Goal: Information Seeking & Learning: Check status

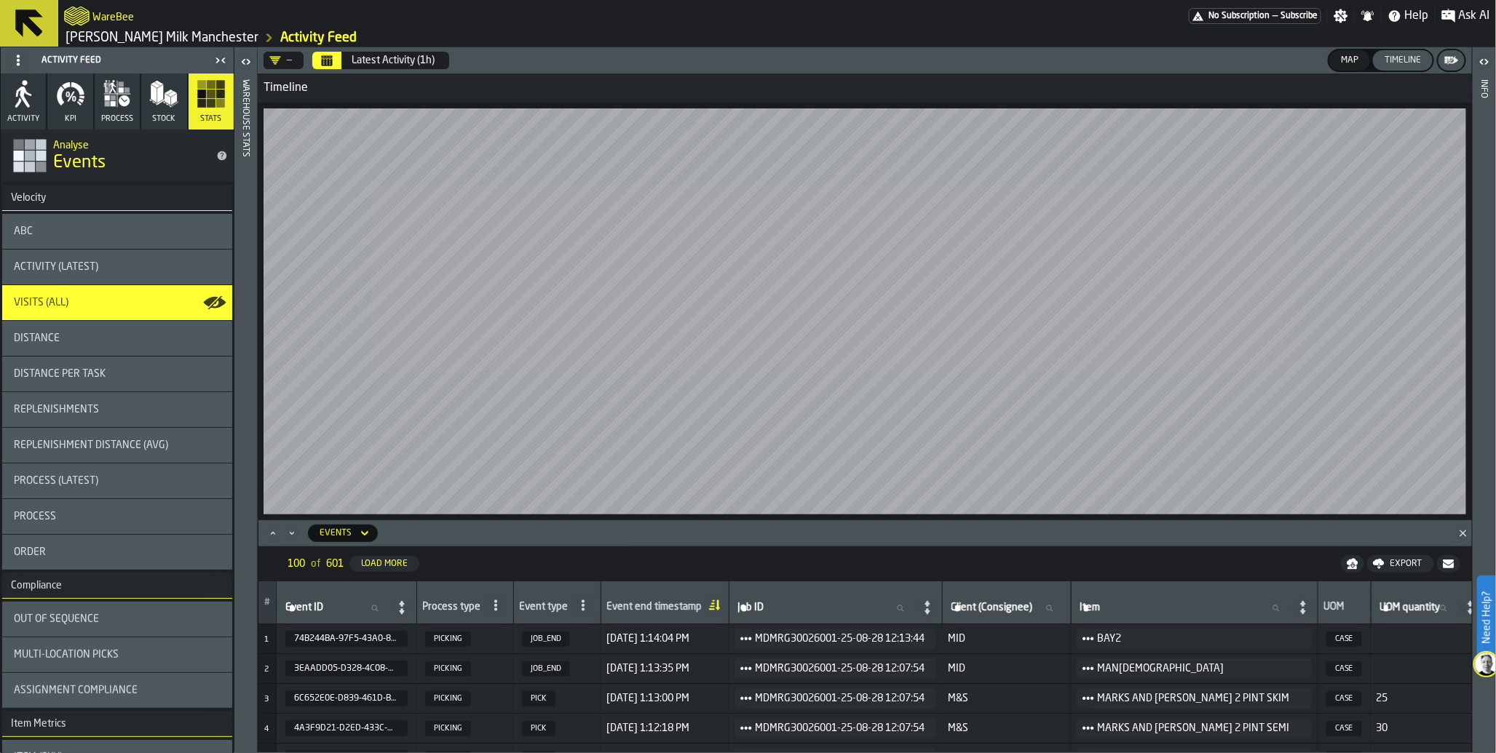
click at [325, 62] on icon "Calendar" at bounding box center [327, 61] width 11 height 7
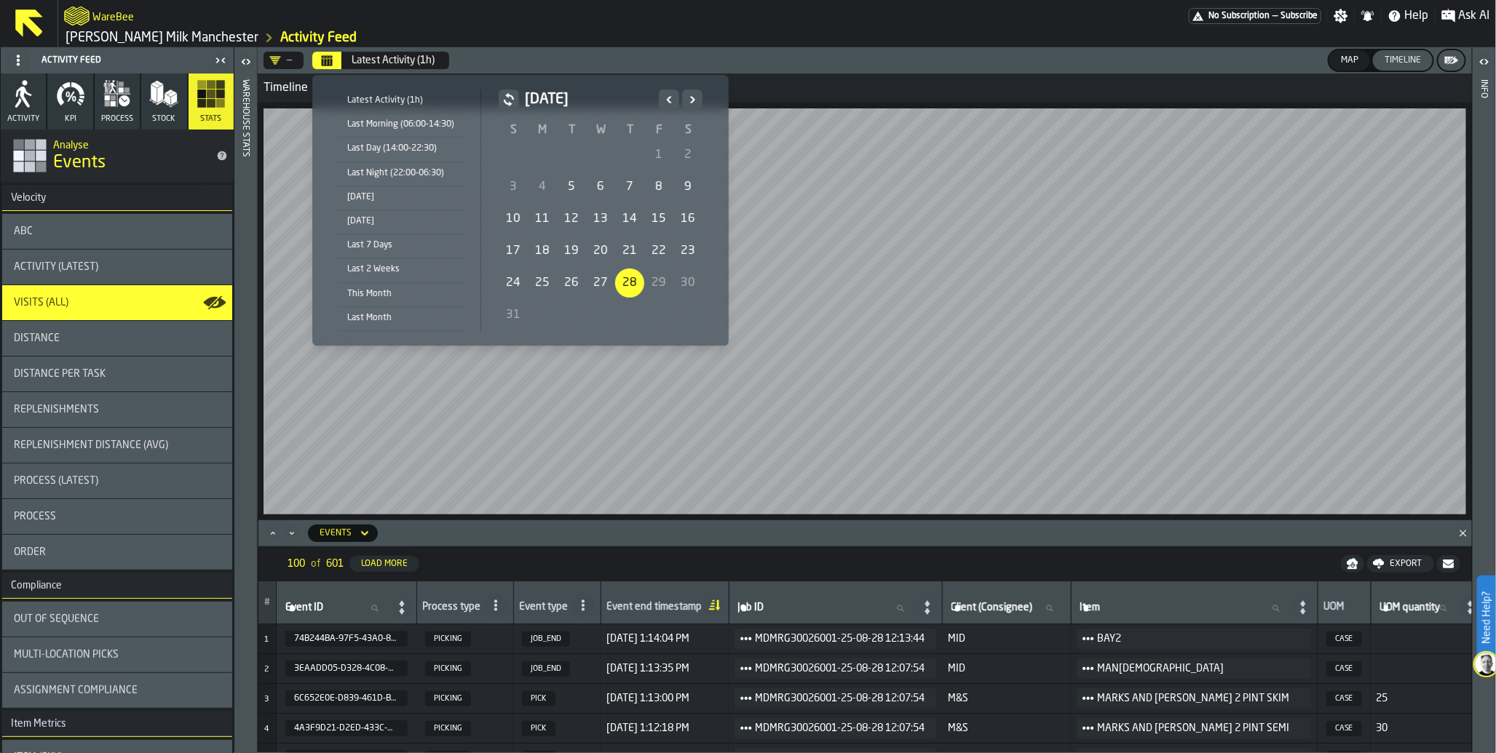
click at [408, 200] on div "[DATE]" at bounding box center [400, 197] width 124 height 16
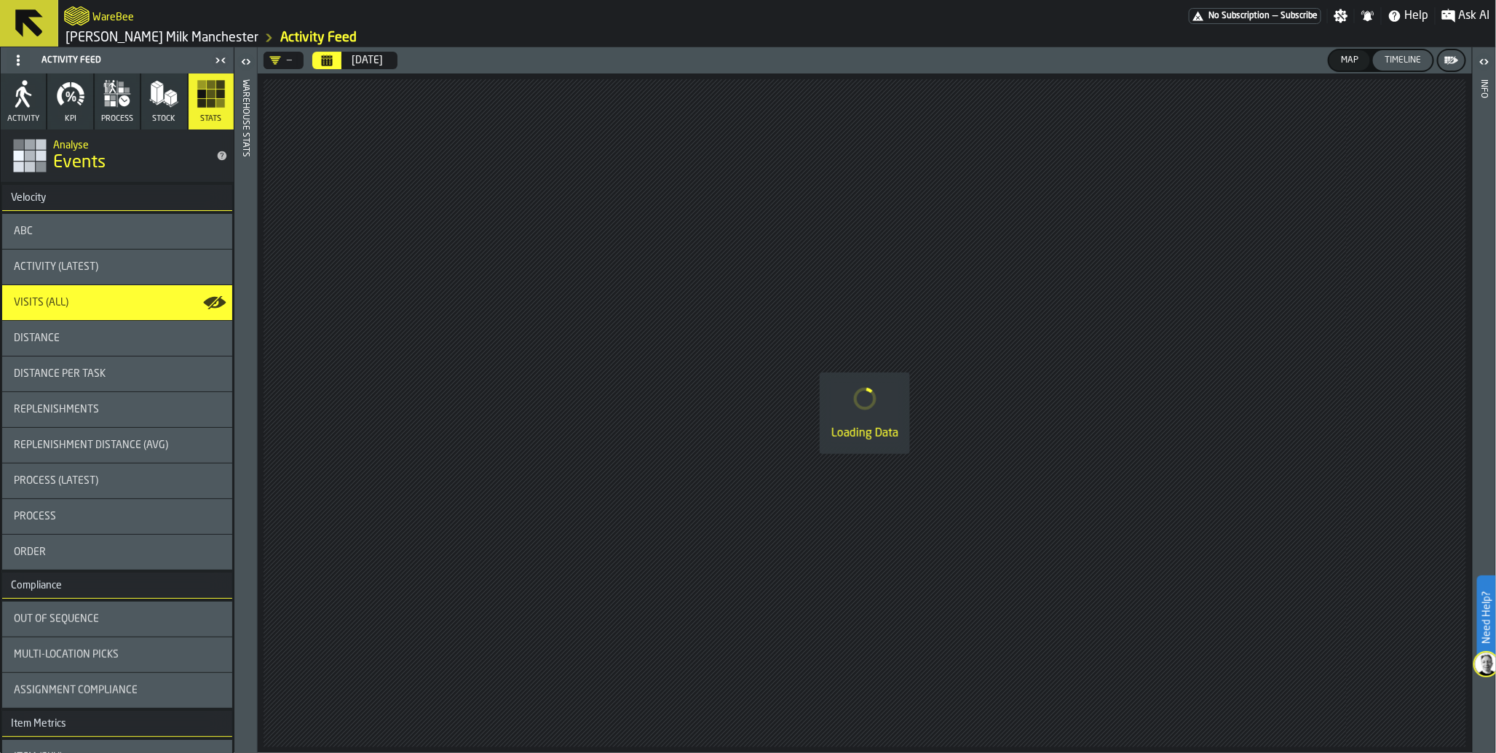
click at [111, 104] on icon "button" at bounding box center [113, 103] width 5 height 5
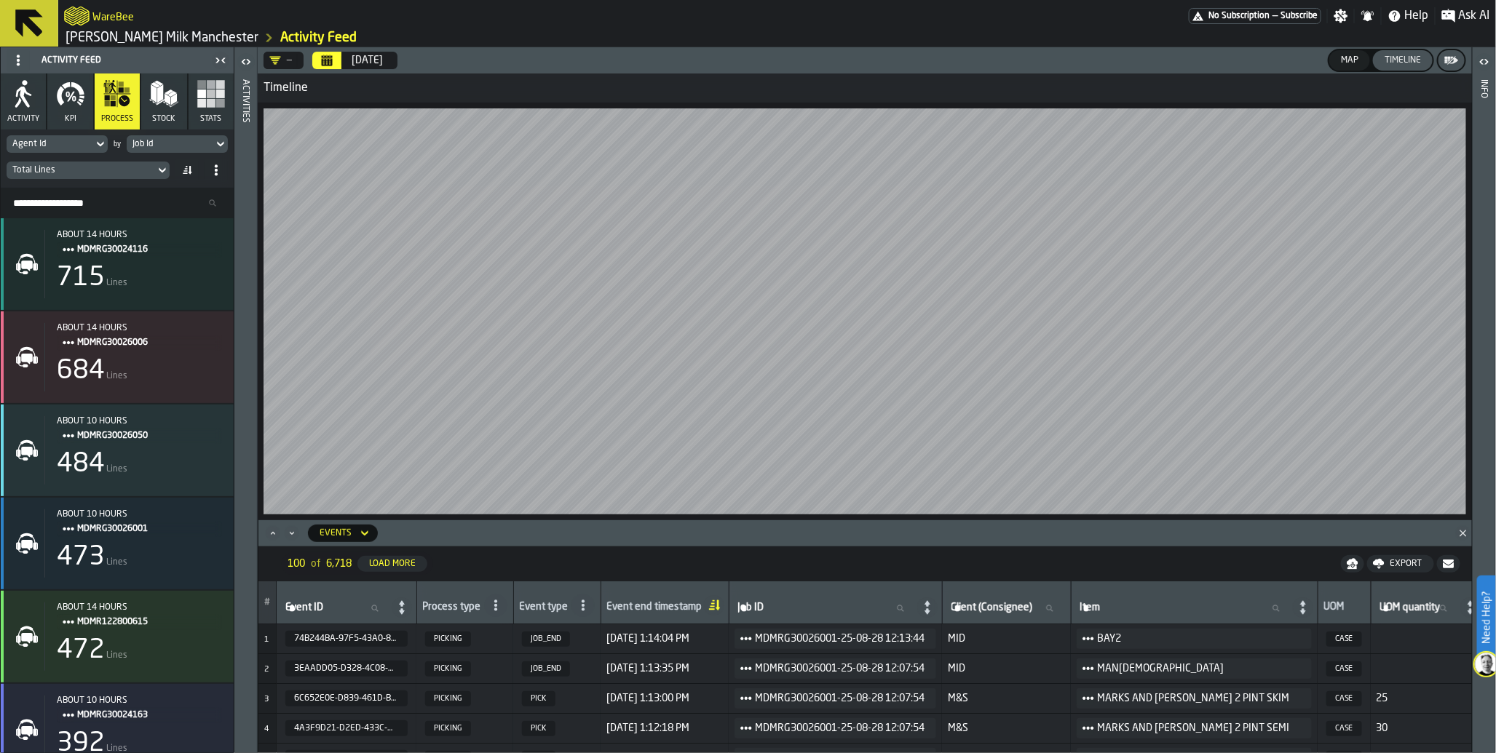
click at [78, 97] on icon "button" at bounding box center [70, 93] width 29 height 29
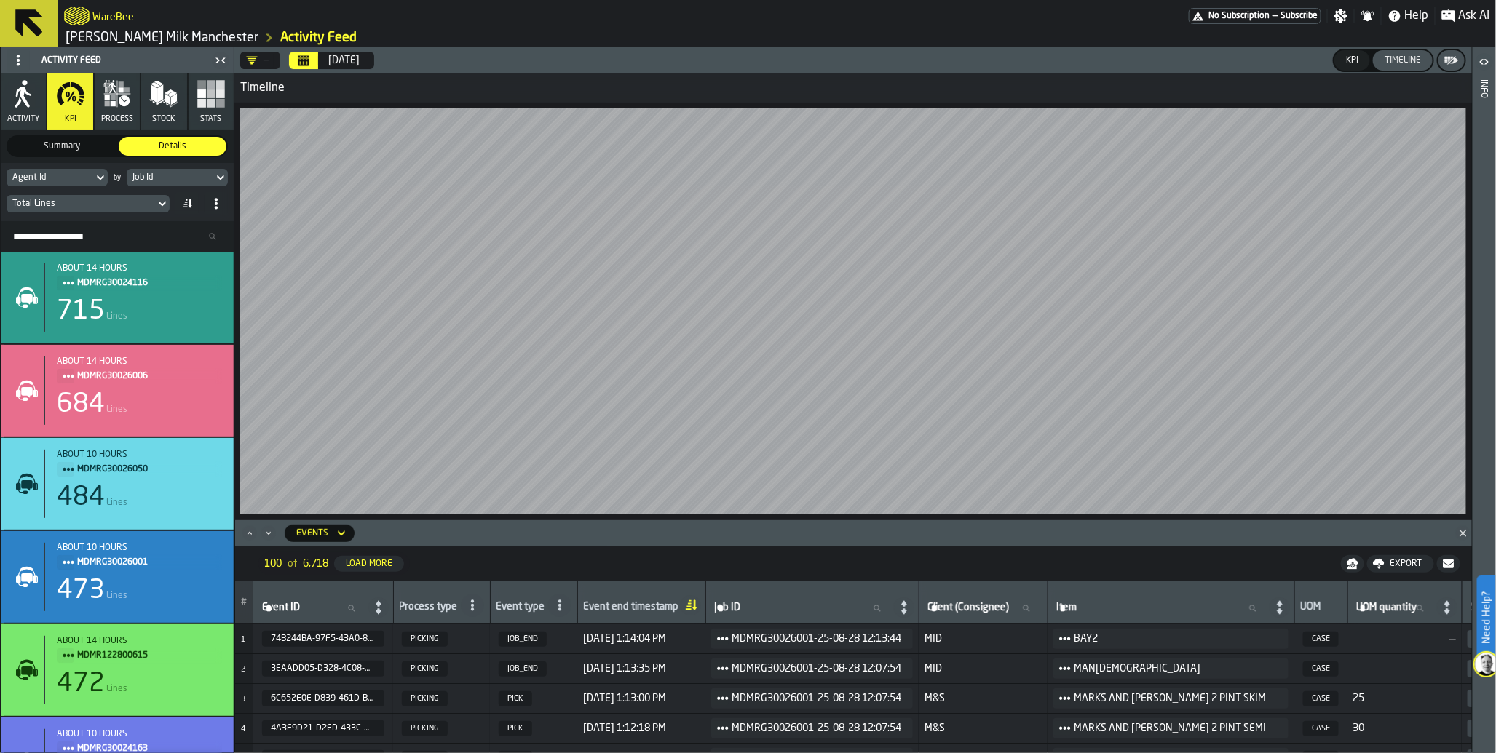
click at [84, 180] on div "Agent Id" at bounding box center [49, 177] width 75 height 10
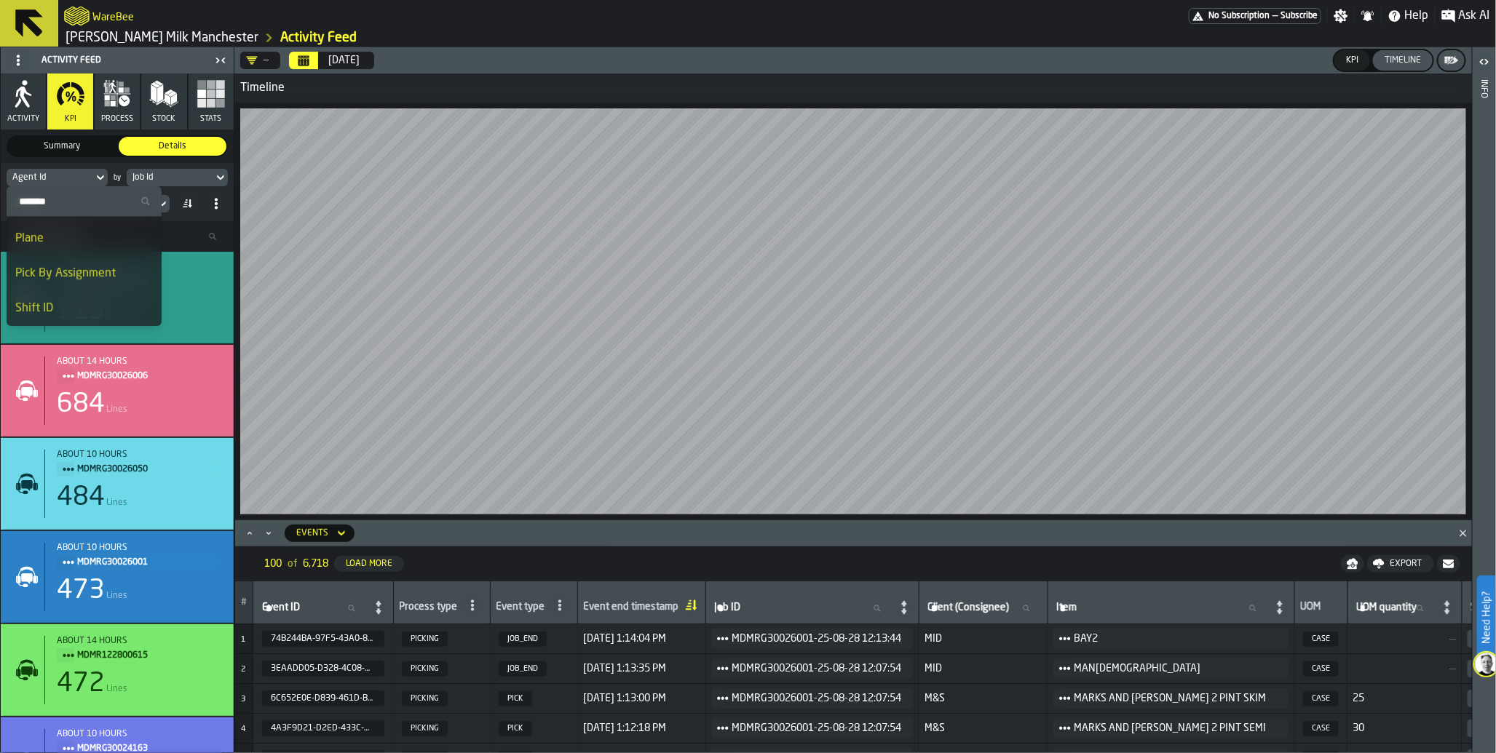
scroll to position [1159, 0]
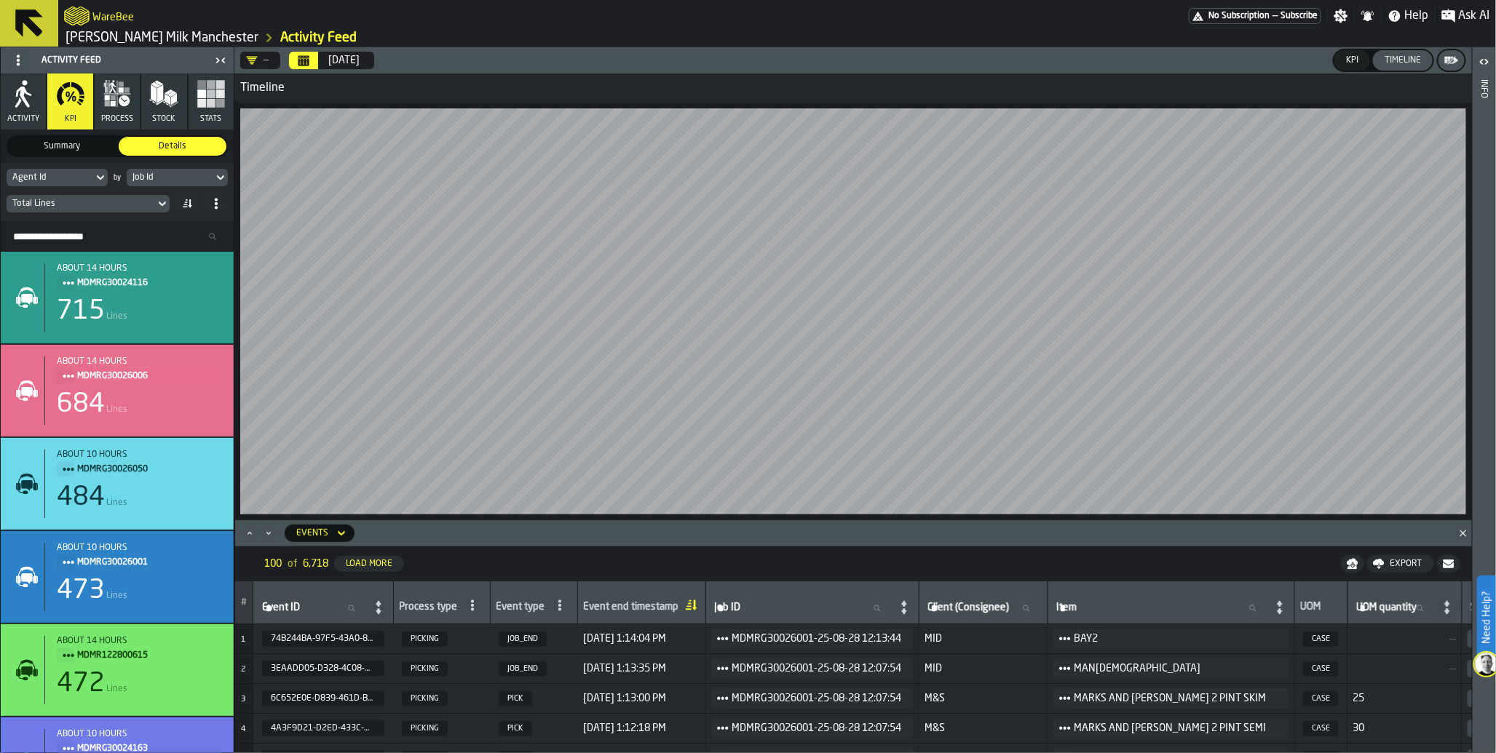
click at [164, 205] on icon at bounding box center [162, 203] width 15 height 17
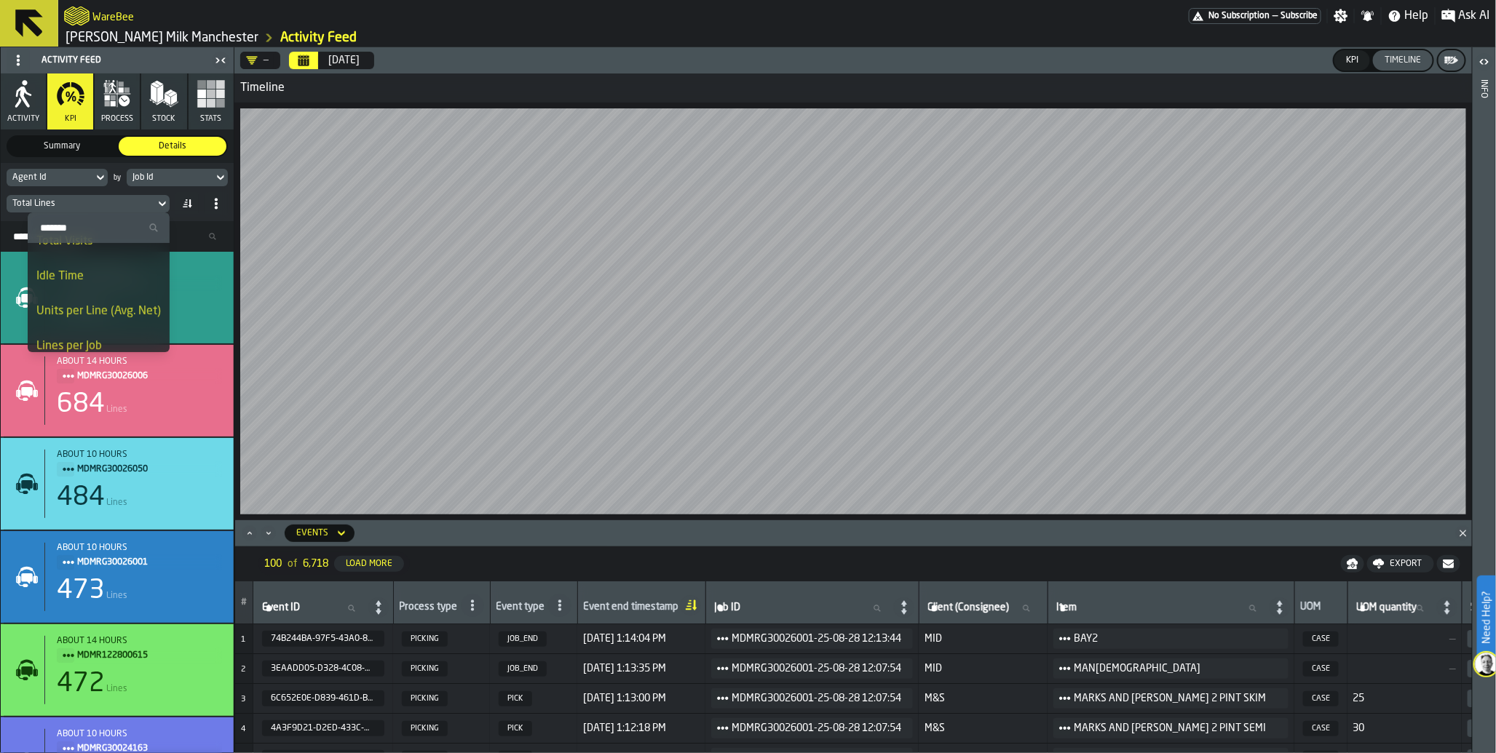
scroll to position [102, 0]
click at [110, 271] on div "Idle Time" at bounding box center [98, 263] width 124 height 17
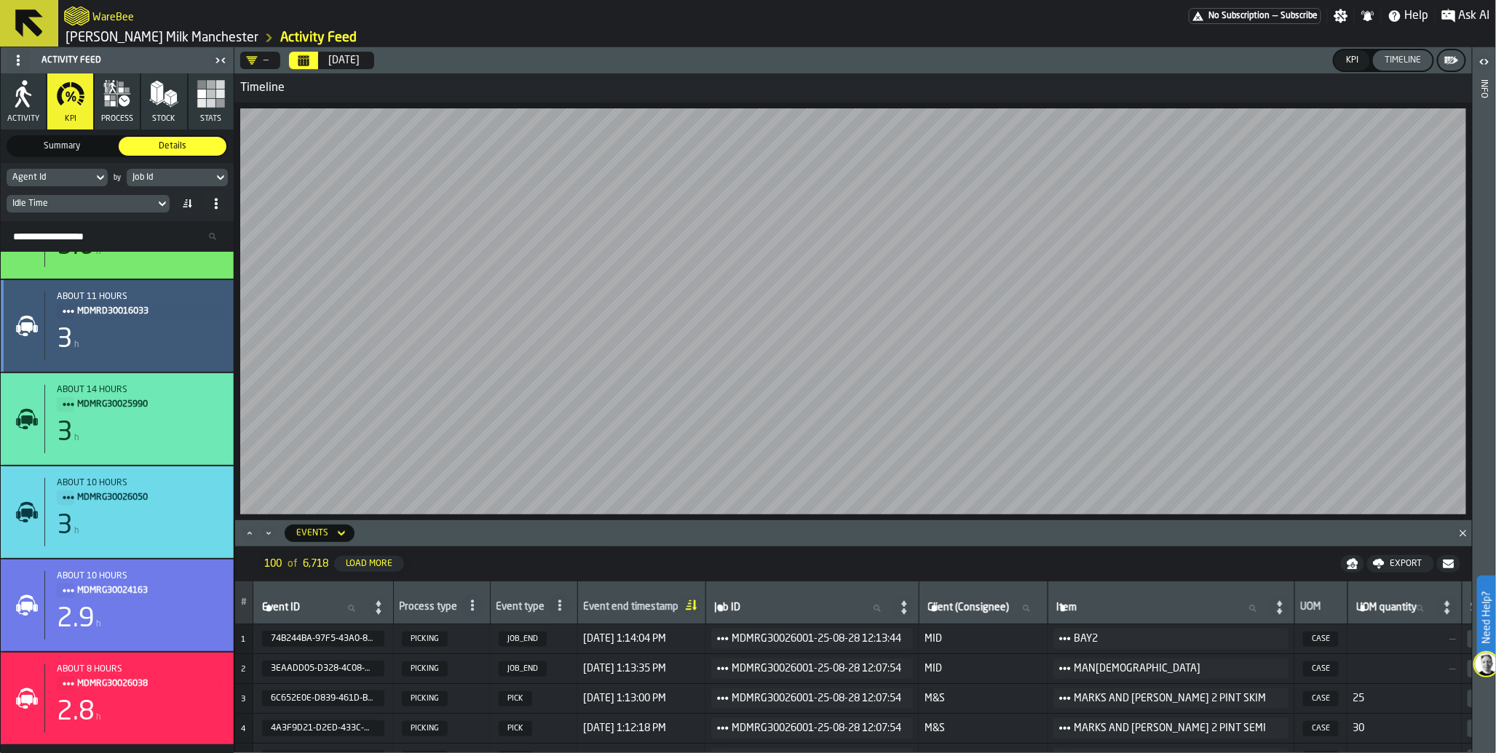
scroll to position [0, 0]
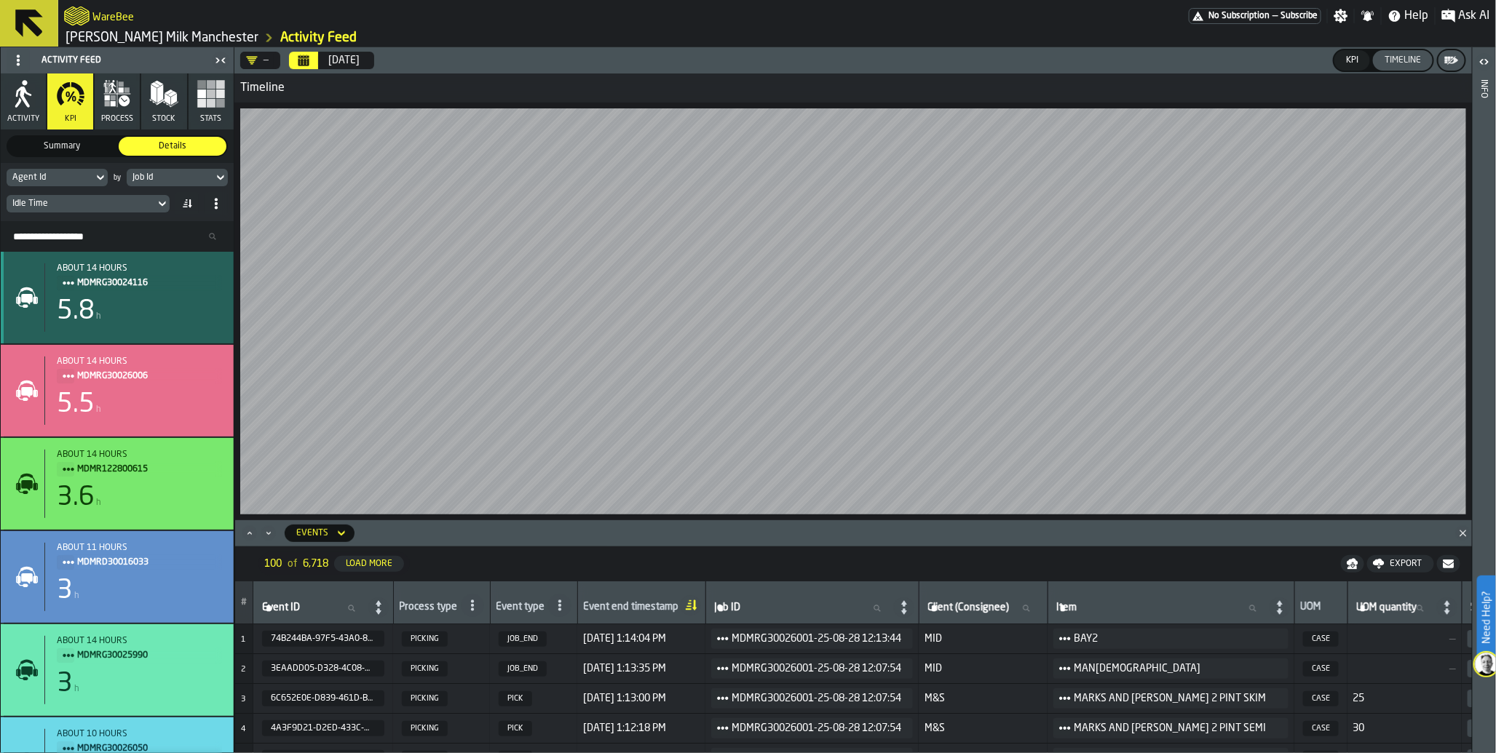
click at [176, 311] on div "5.8 h" at bounding box center [139, 311] width 165 height 29
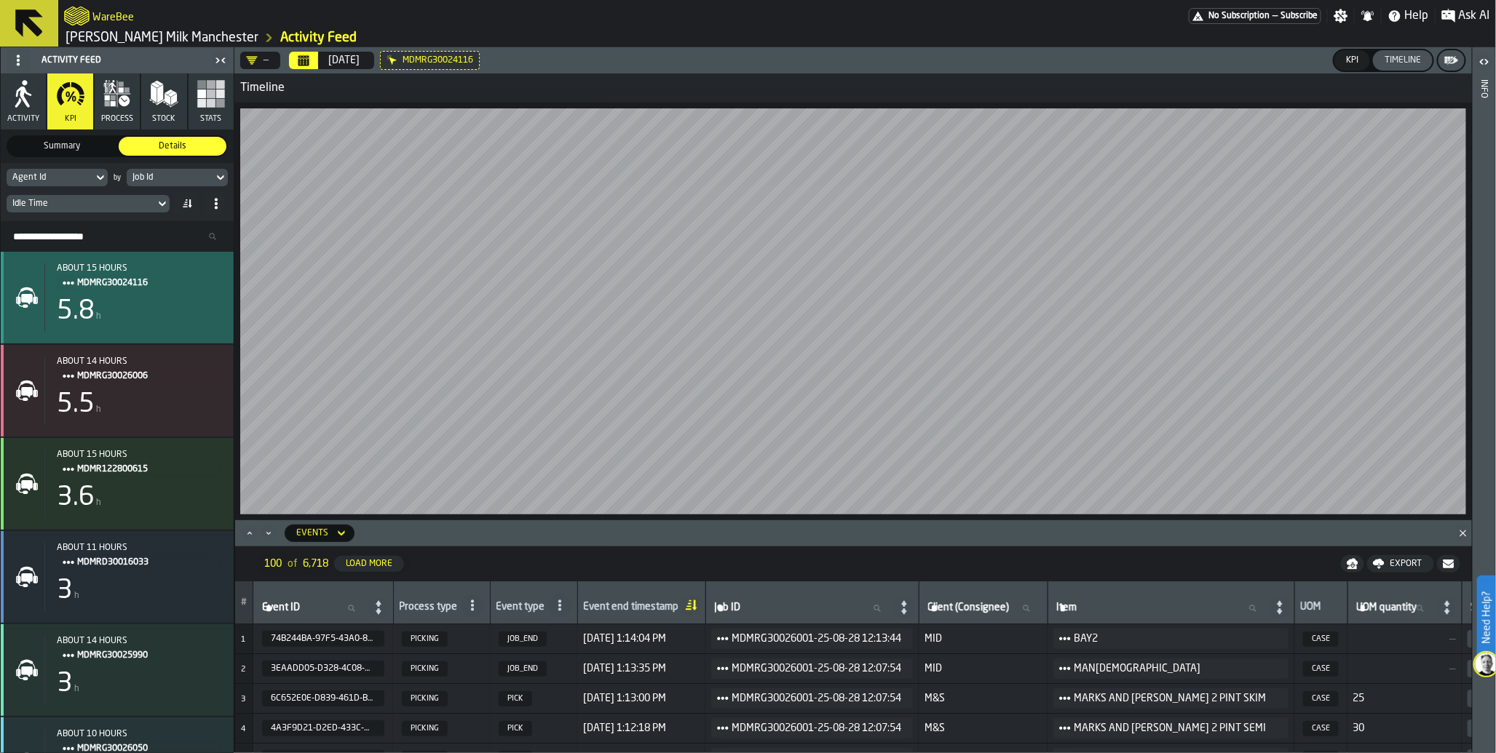
click at [176, 311] on div "5.8 h" at bounding box center [139, 311] width 165 height 29
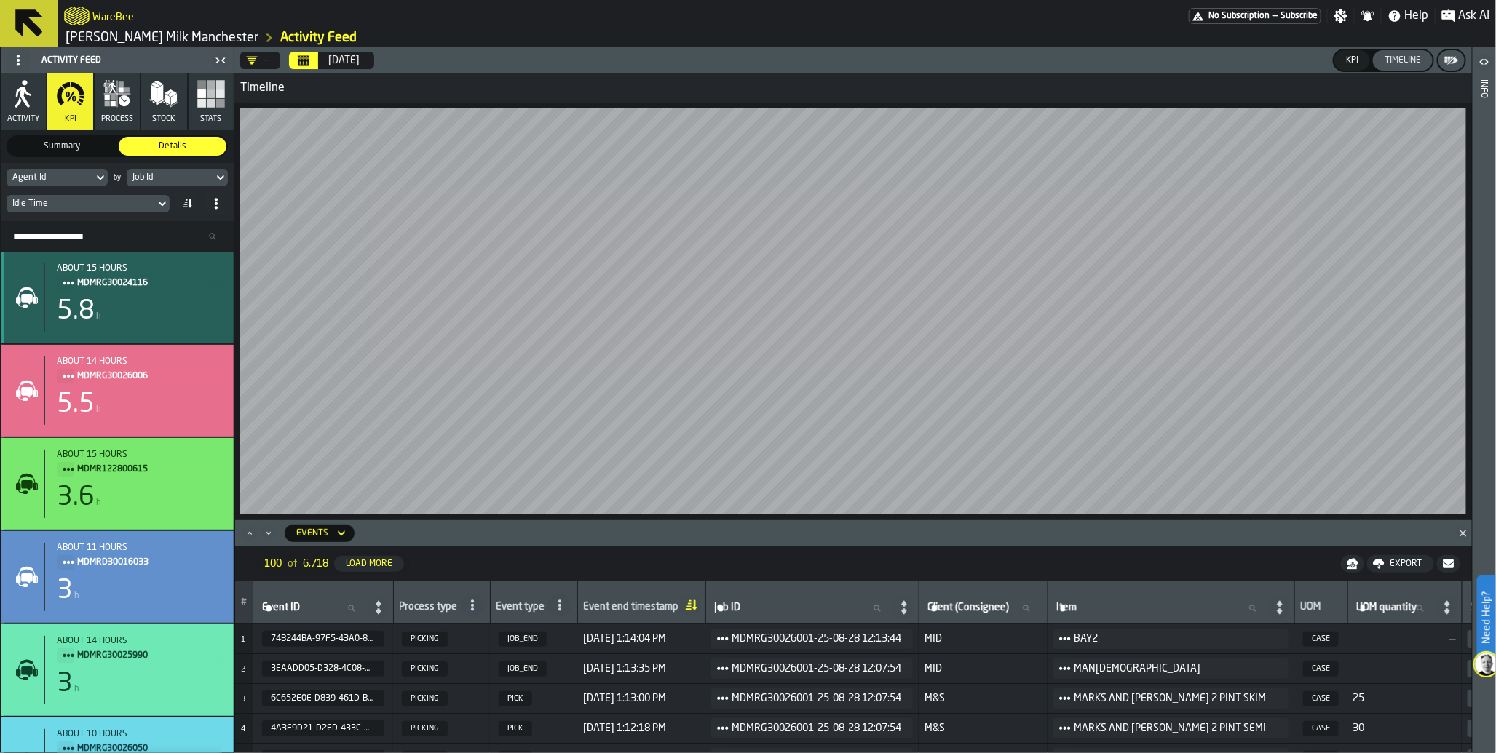
click at [176, 311] on div "5.8 h" at bounding box center [139, 311] width 165 height 29
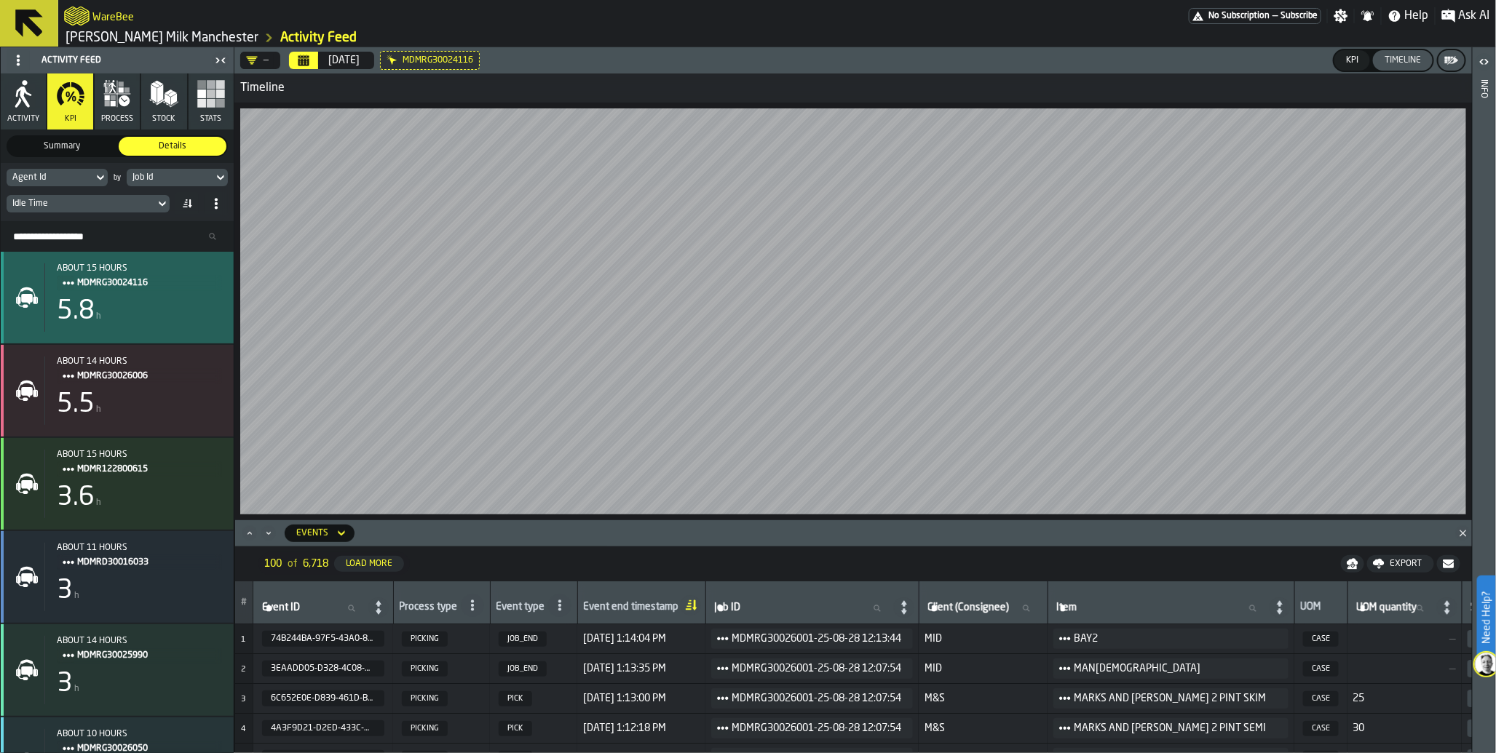
click at [176, 311] on div "5.8 h" at bounding box center [139, 311] width 165 height 29
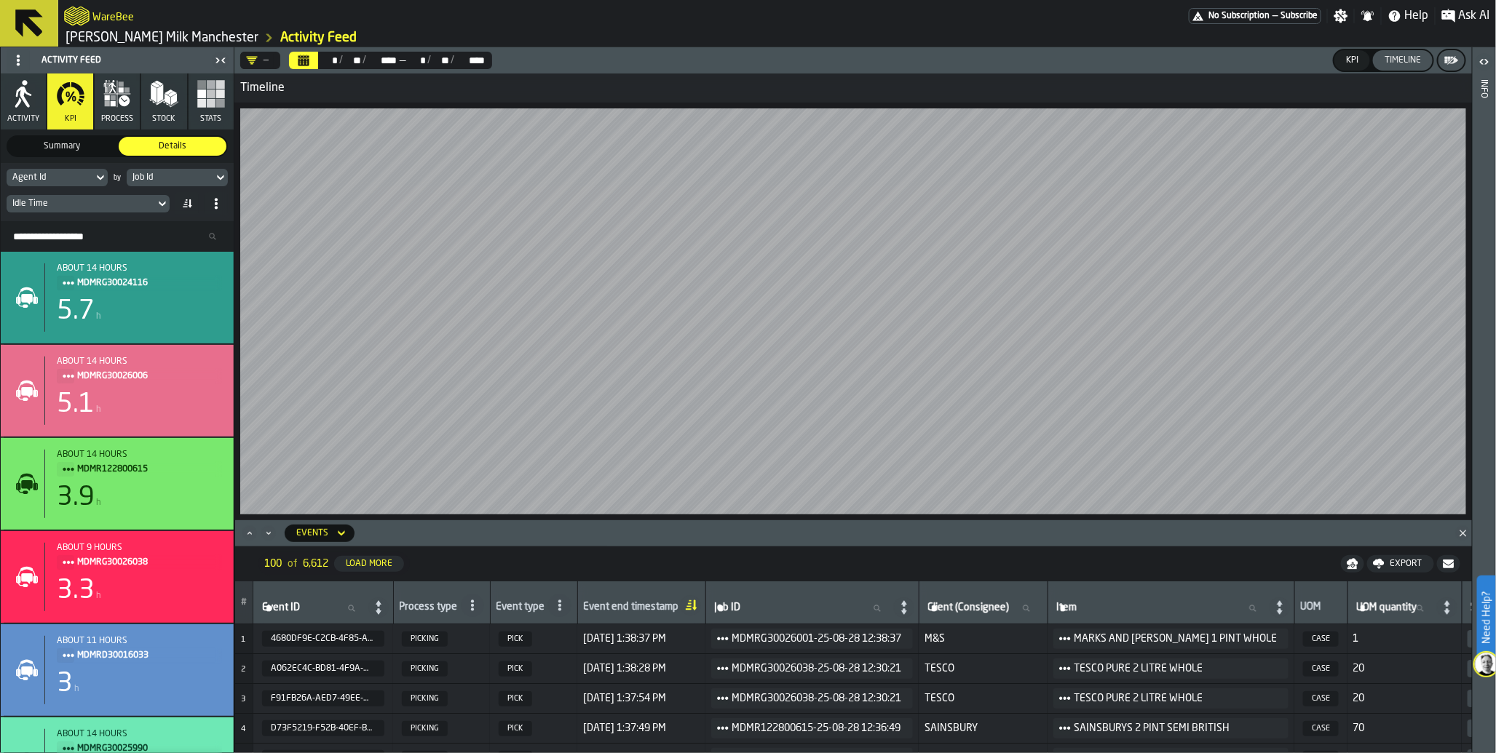
click at [114, 109] on button "process" at bounding box center [117, 102] width 45 height 56
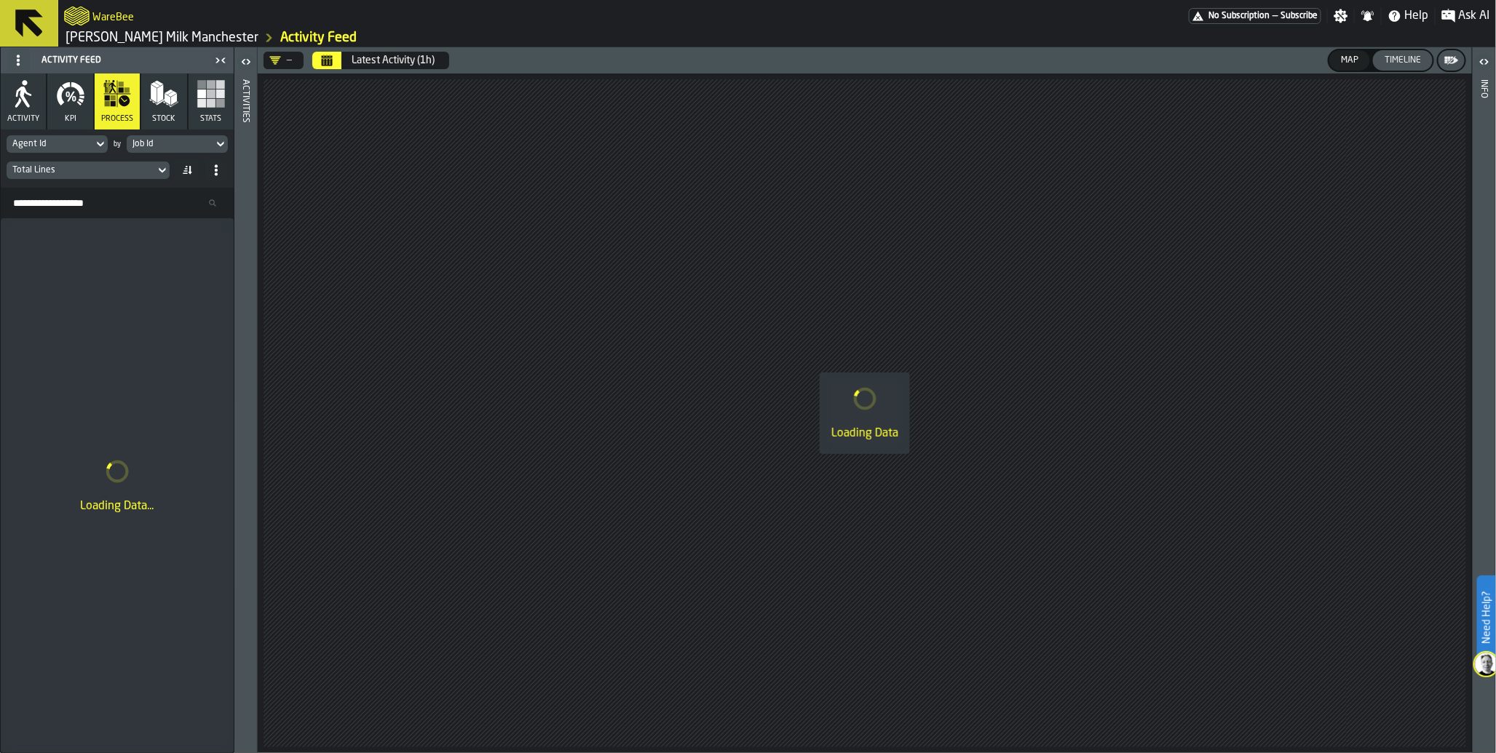
click at [360, 67] on button "Latest Activity (1h)" at bounding box center [393, 60] width 100 height 29
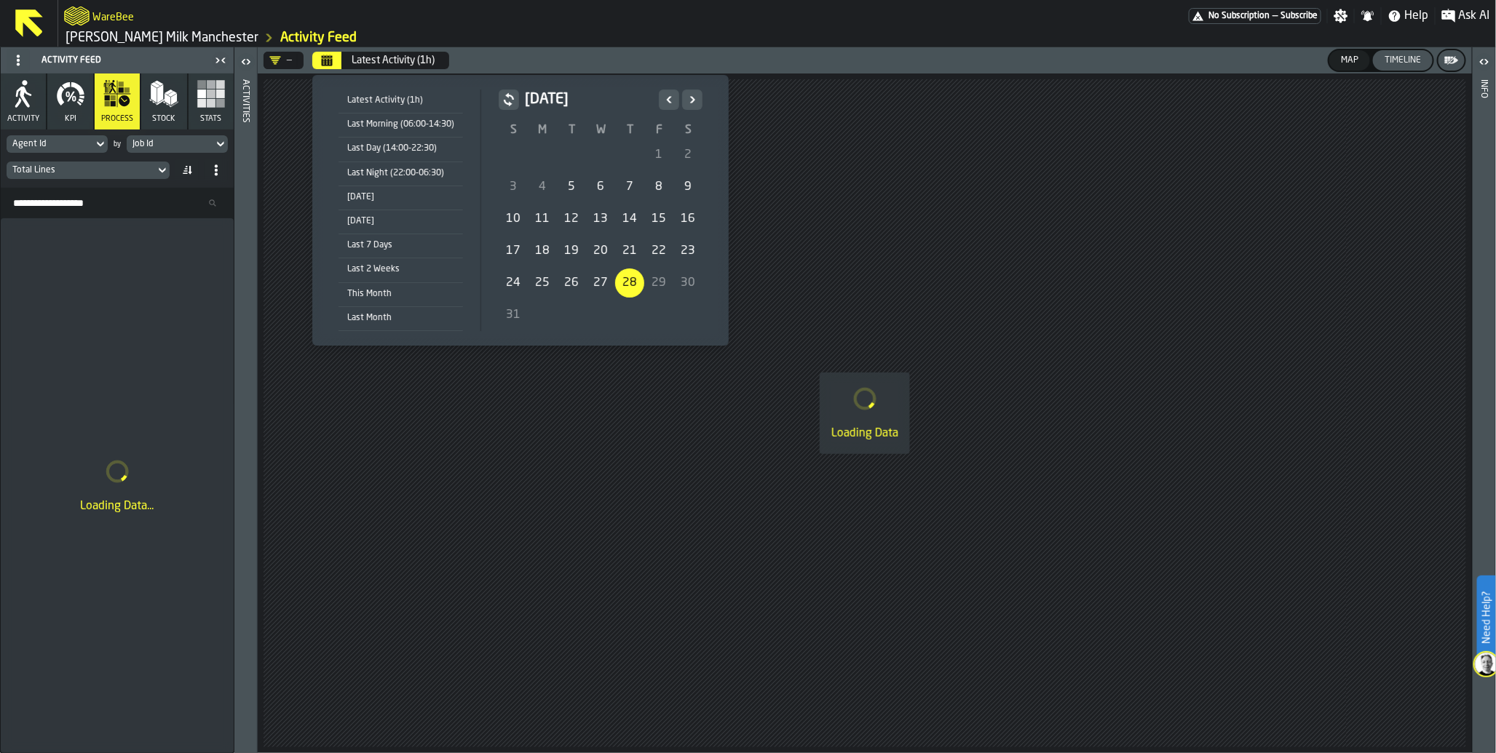
click at [380, 199] on div "[DATE]" at bounding box center [400, 197] width 124 height 16
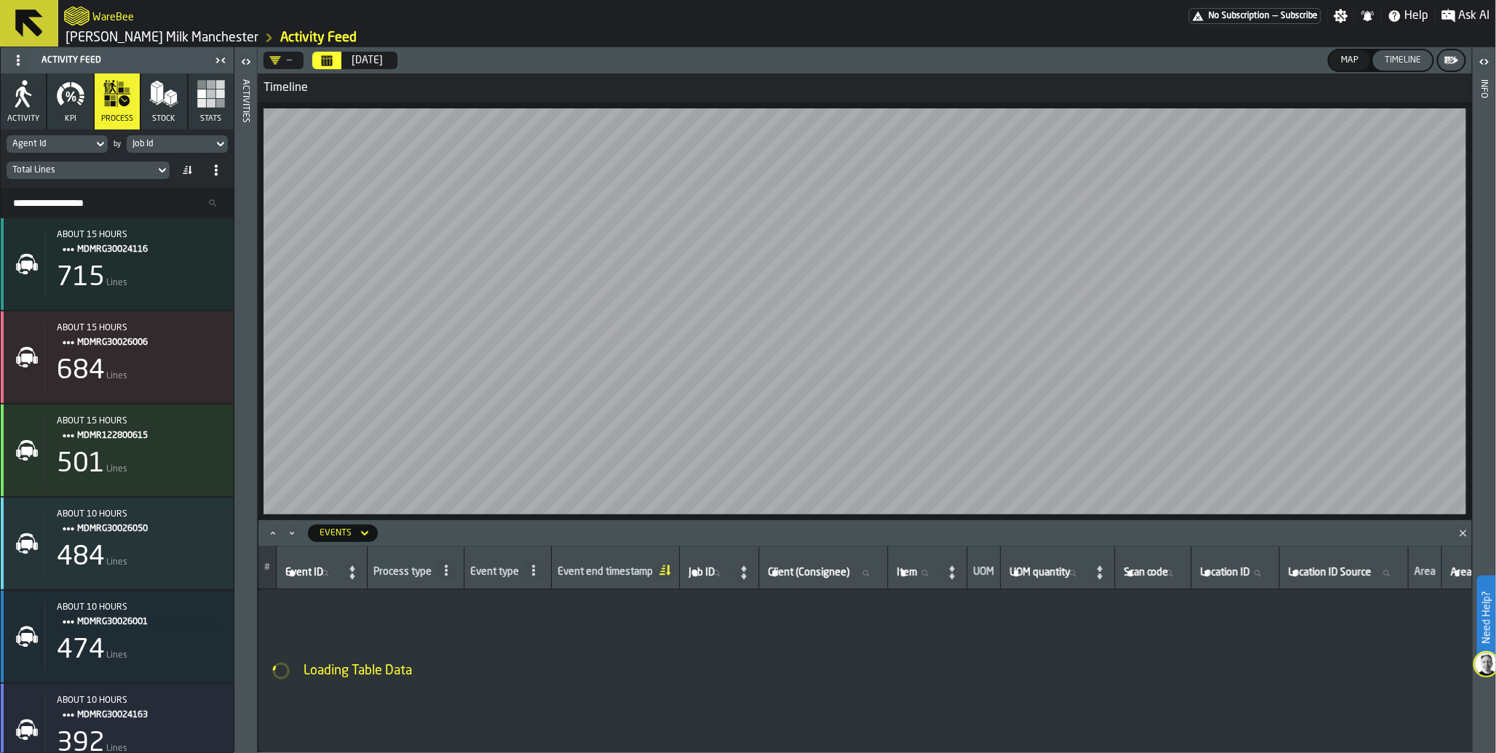
click at [1351, 54] on button "Map" at bounding box center [1349, 60] width 41 height 20
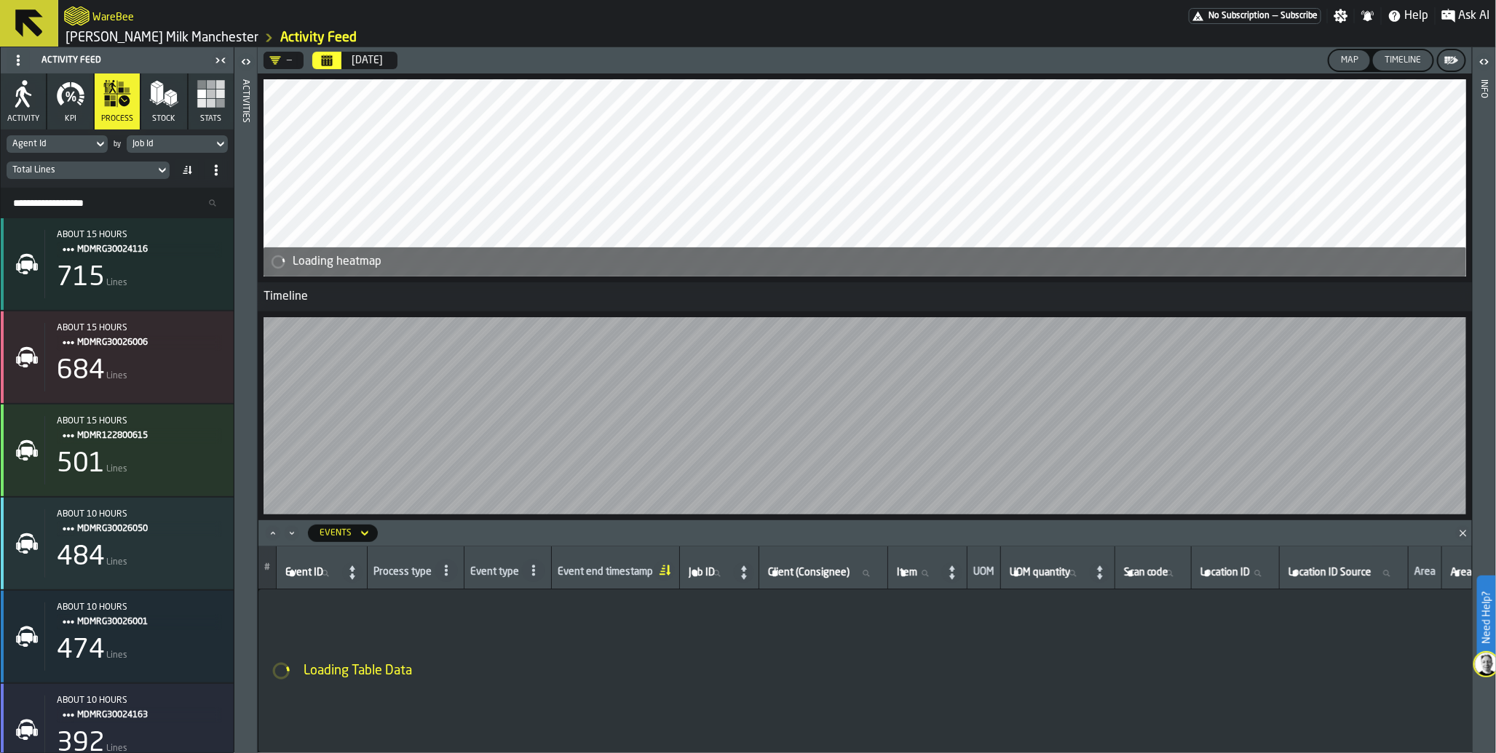
click at [1405, 63] on div "Timeline" at bounding box center [1402, 60] width 48 height 10
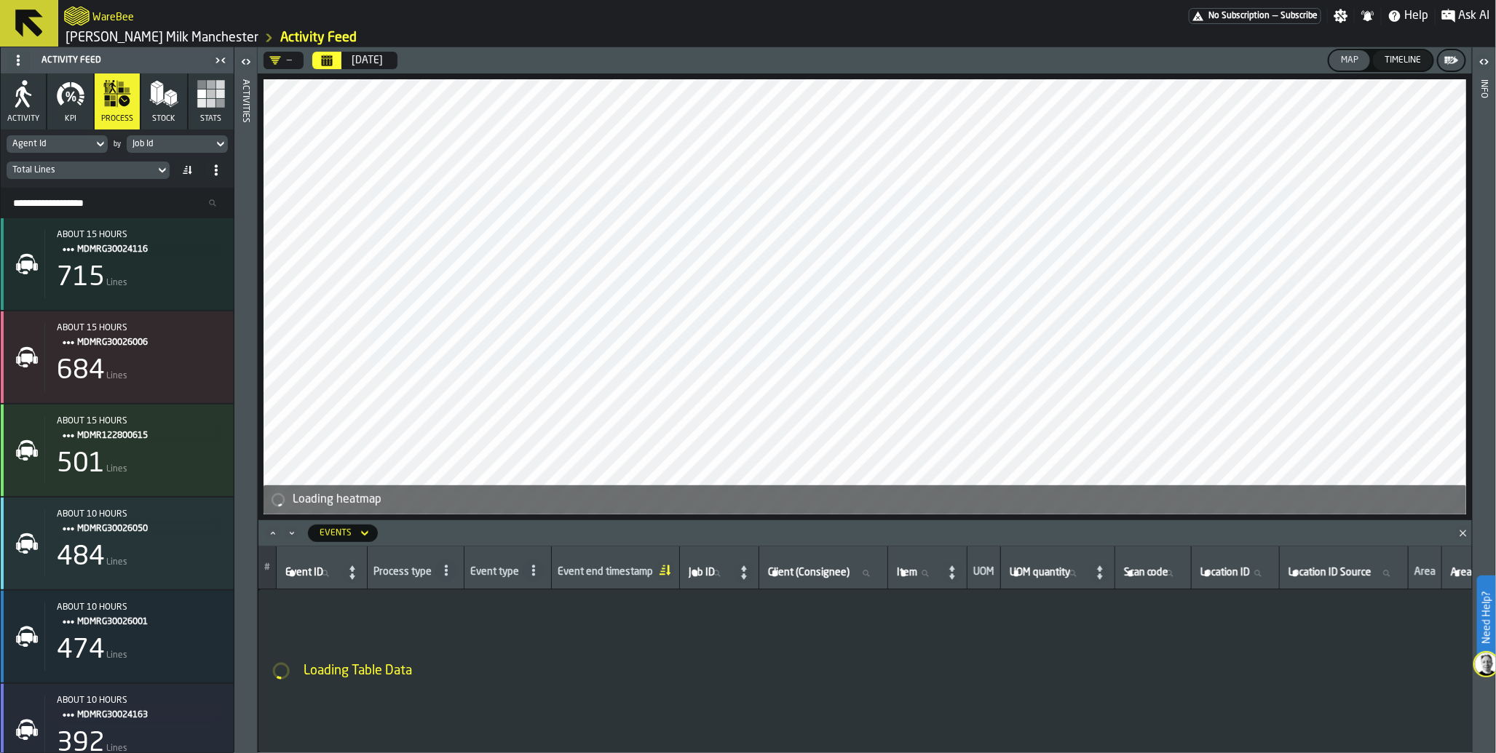
click at [1405, 63] on div "Timeline" at bounding box center [1402, 60] width 48 height 10
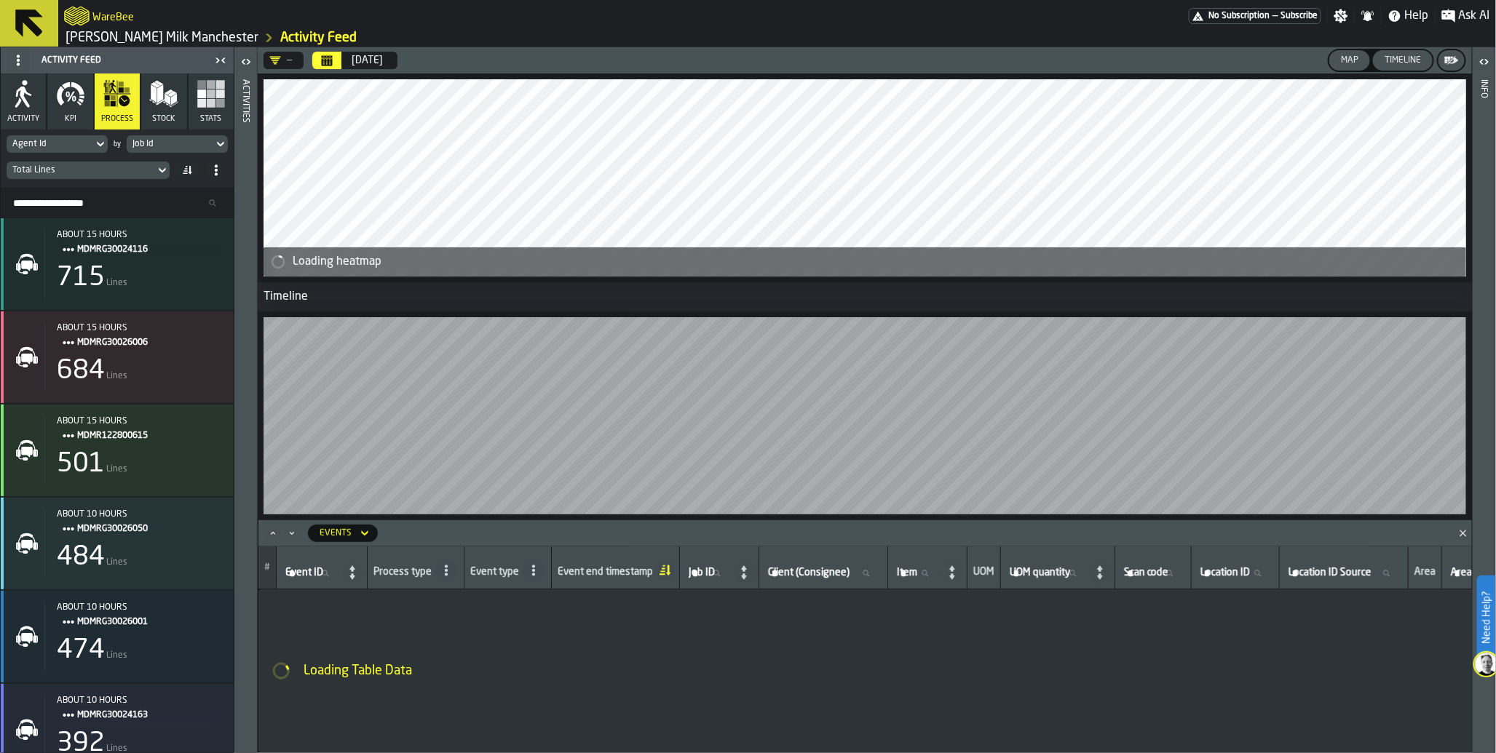
click at [1336, 63] on div "Map" at bounding box center [1349, 60] width 29 height 10
